Goal: Obtain resource: Download file/media

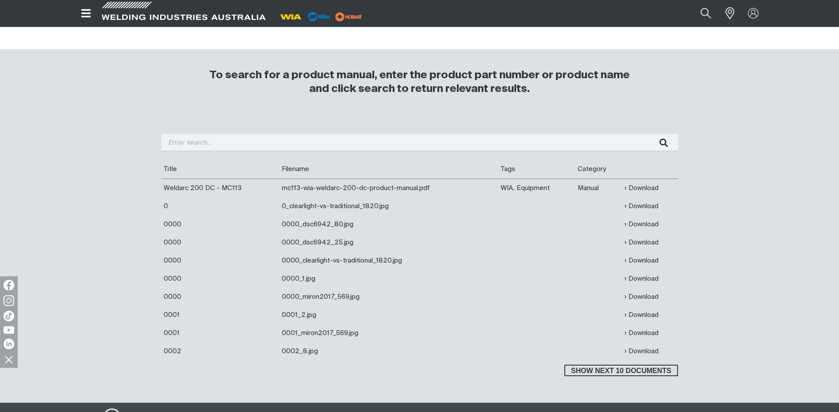
scroll to position [310, 0]
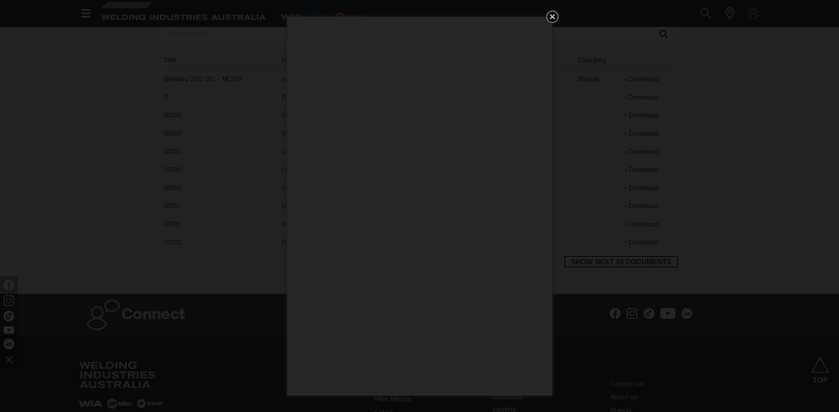
click at [556, 16] on icon "Get 5 WIA Welding Guides Free!" at bounding box center [552, 17] width 11 height 11
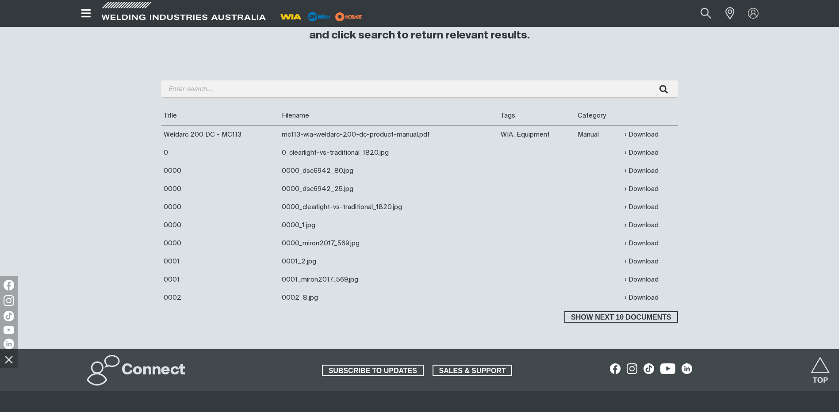
scroll to position [265, 0]
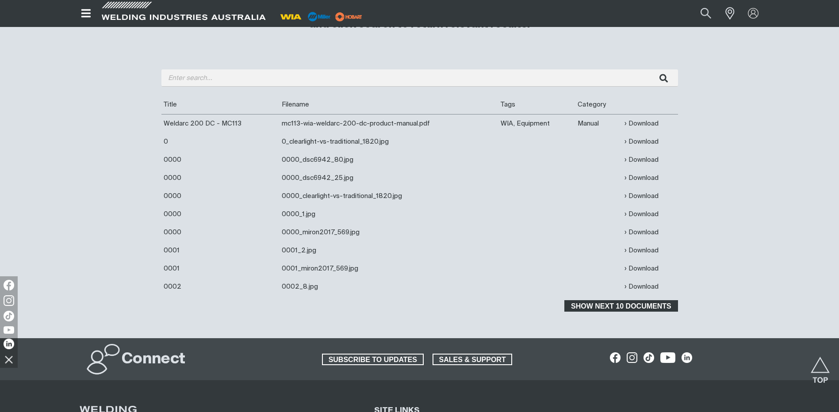
click at [588, 303] on span "Show next 10 documents" at bounding box center [622, 306] width 112 height 12
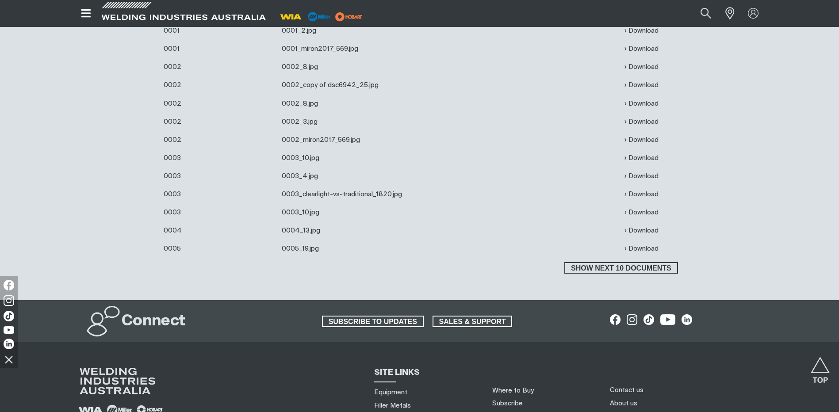
scroll to position [487, 0]
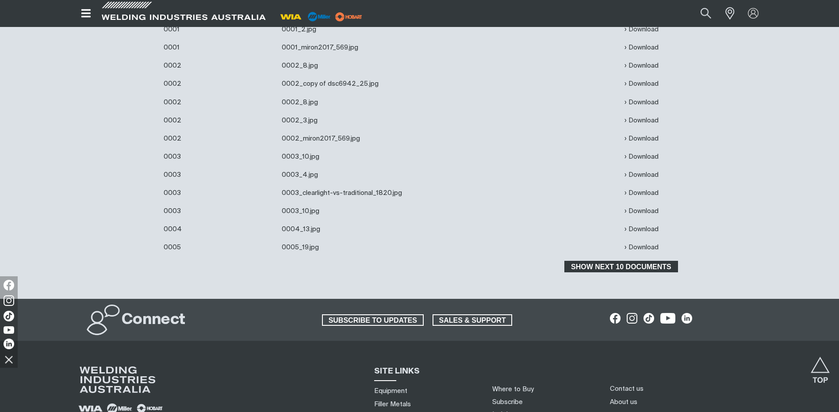
click at [616, 265] on span "Show next 10 documents" at bounding box center [622, 267] width 112 height 12
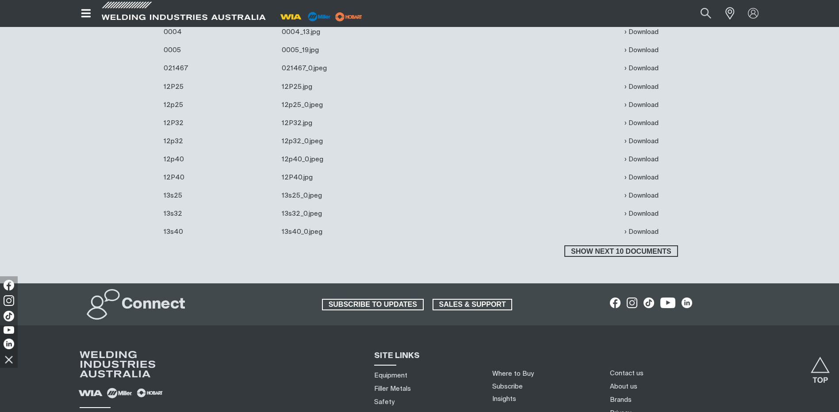
scroll to position [708, 0]
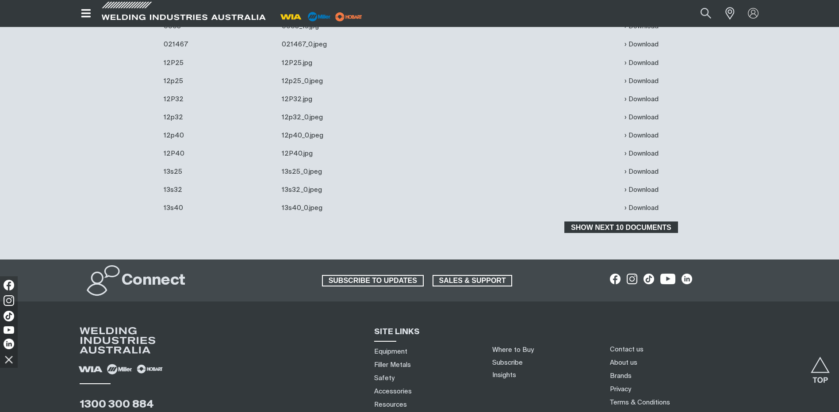
click at [626, 228] on span "Show next 10 documents" at bounding box center [622, 228] width 112 height 12
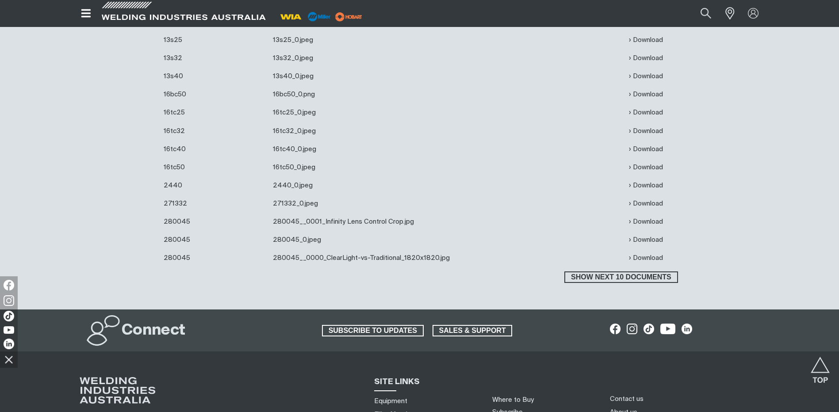
scroll to position [841, 0]
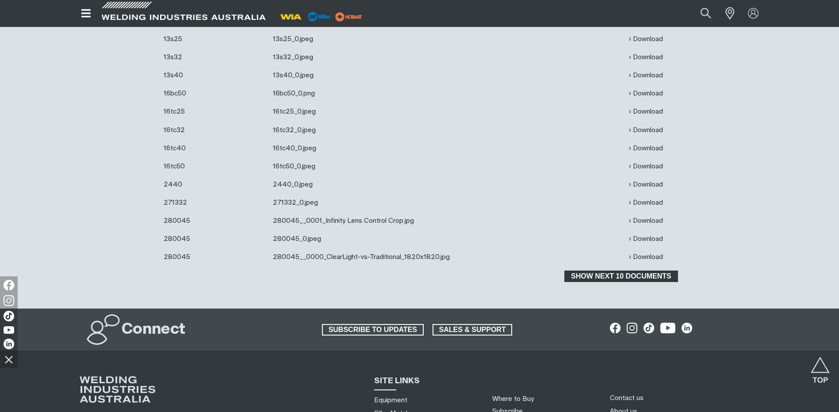
click at [612, 276] on span "Show next 10 documents" at bounding box center [622, 277] width 112 height 12
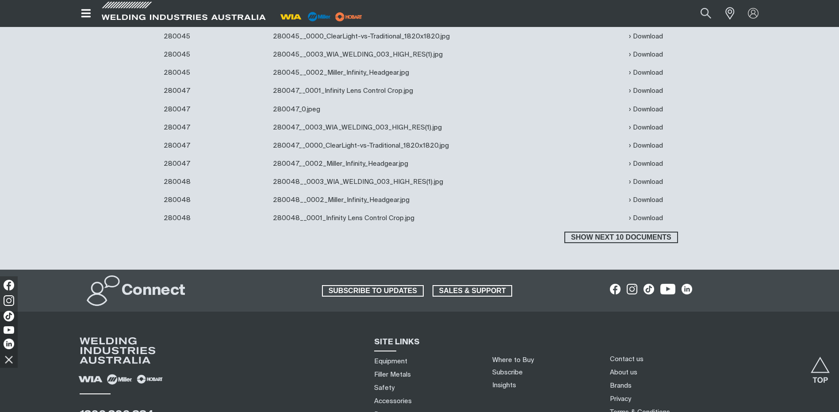
scroll to position [1062, 0]
click at [613, 235] on span "Show next 10 documents" at bounding box center [622, 237] width 112 height 12
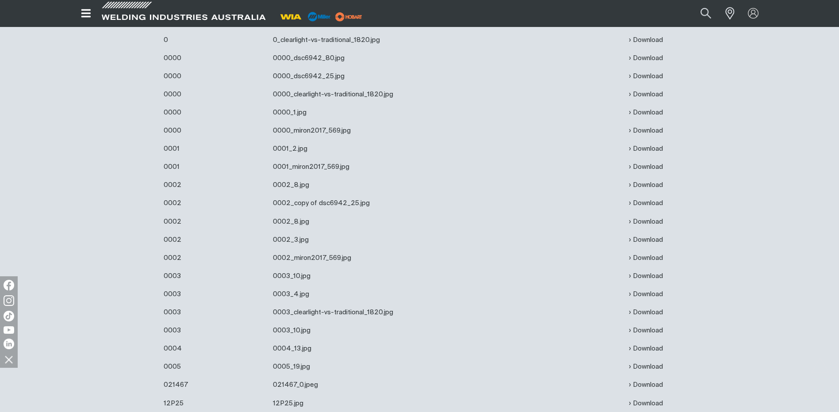
scroll to position [354, 0]
